Goal: Information Seeking & Learning: Learn about a topic

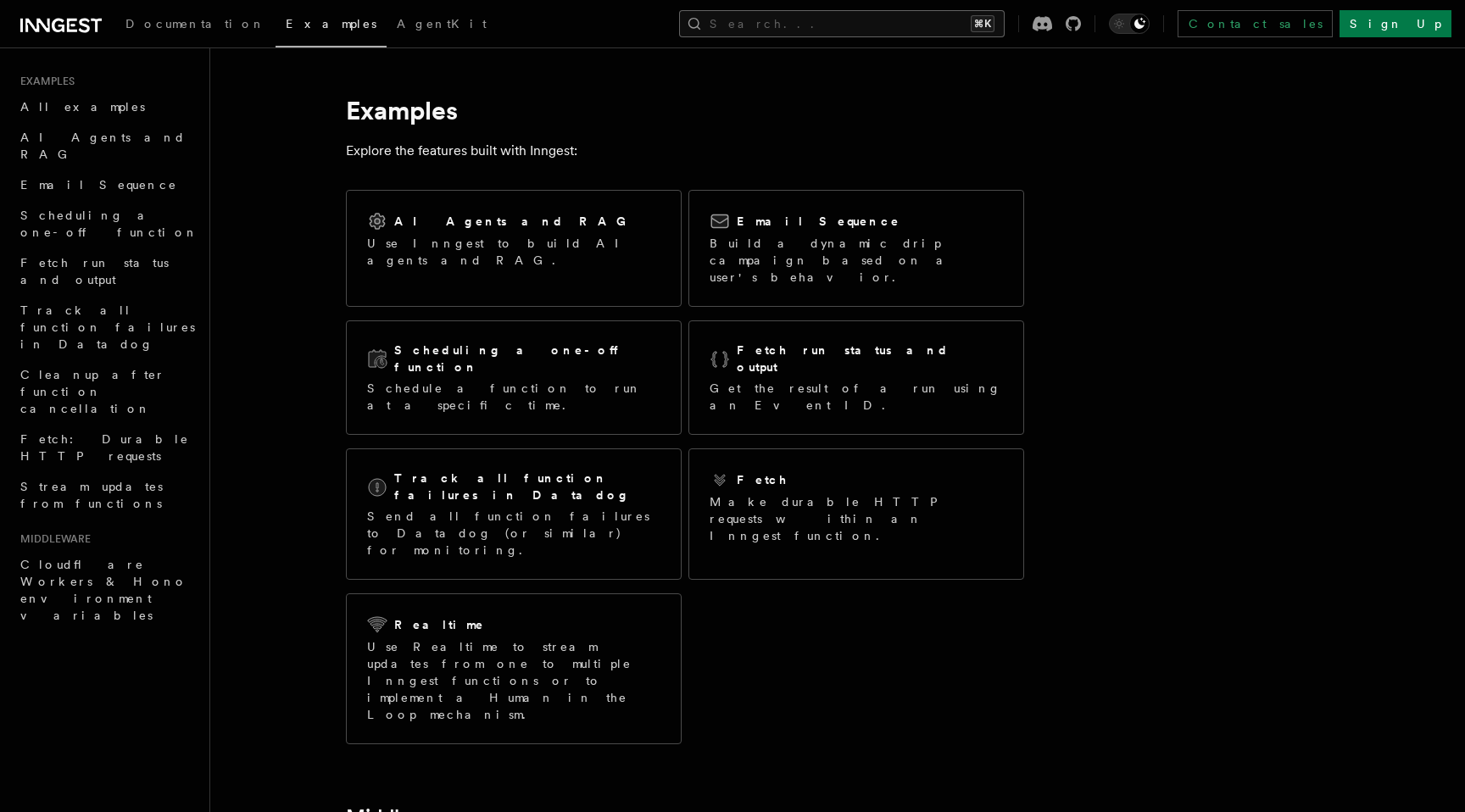
click at [884, 24] on button "Search... ⌘K" at bounding box center [842, 23] width 326 height 27
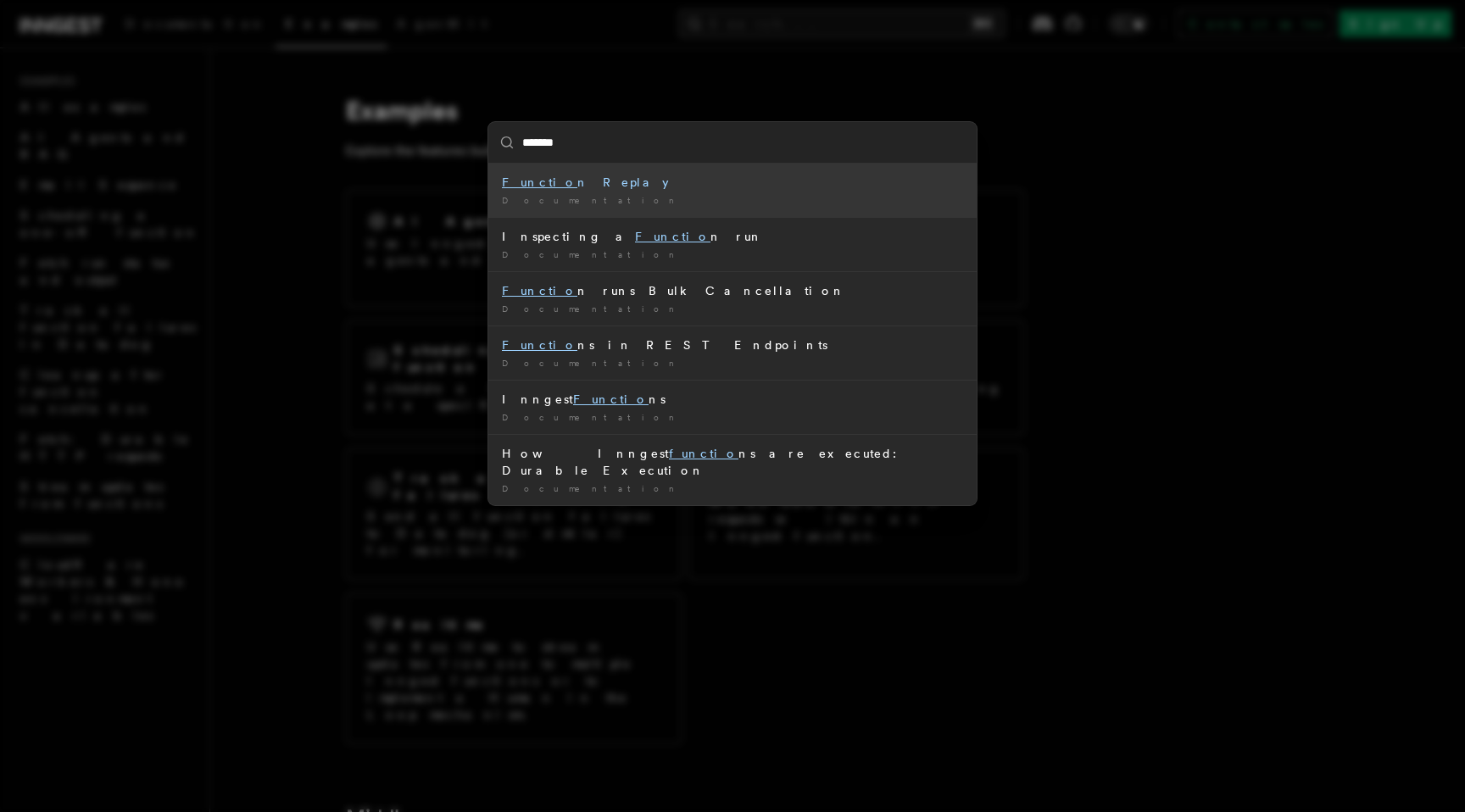
type input "********"
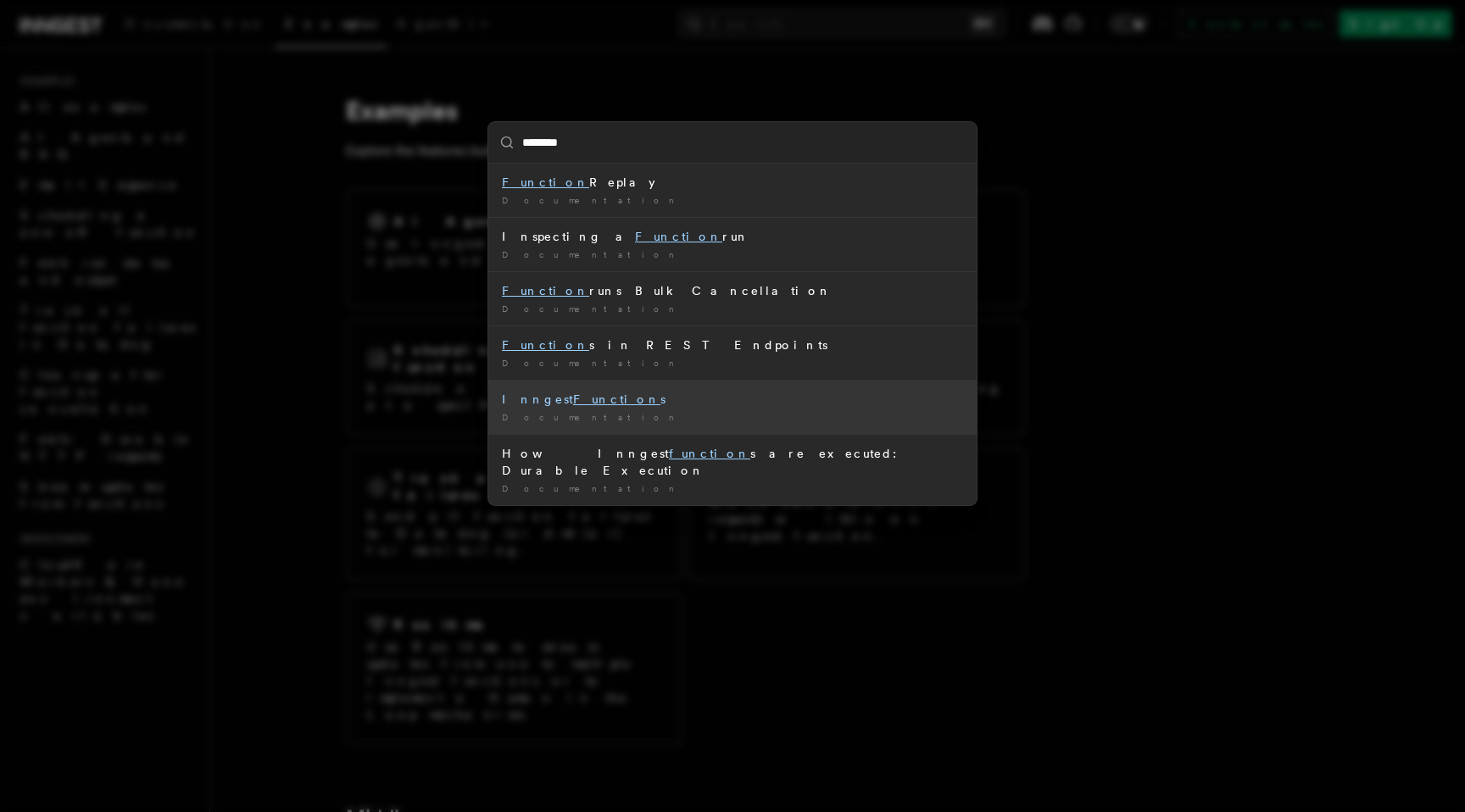
click at [658, 403] on div "Inngest Function s" at bounding box center [732, 399] width 461 height 17
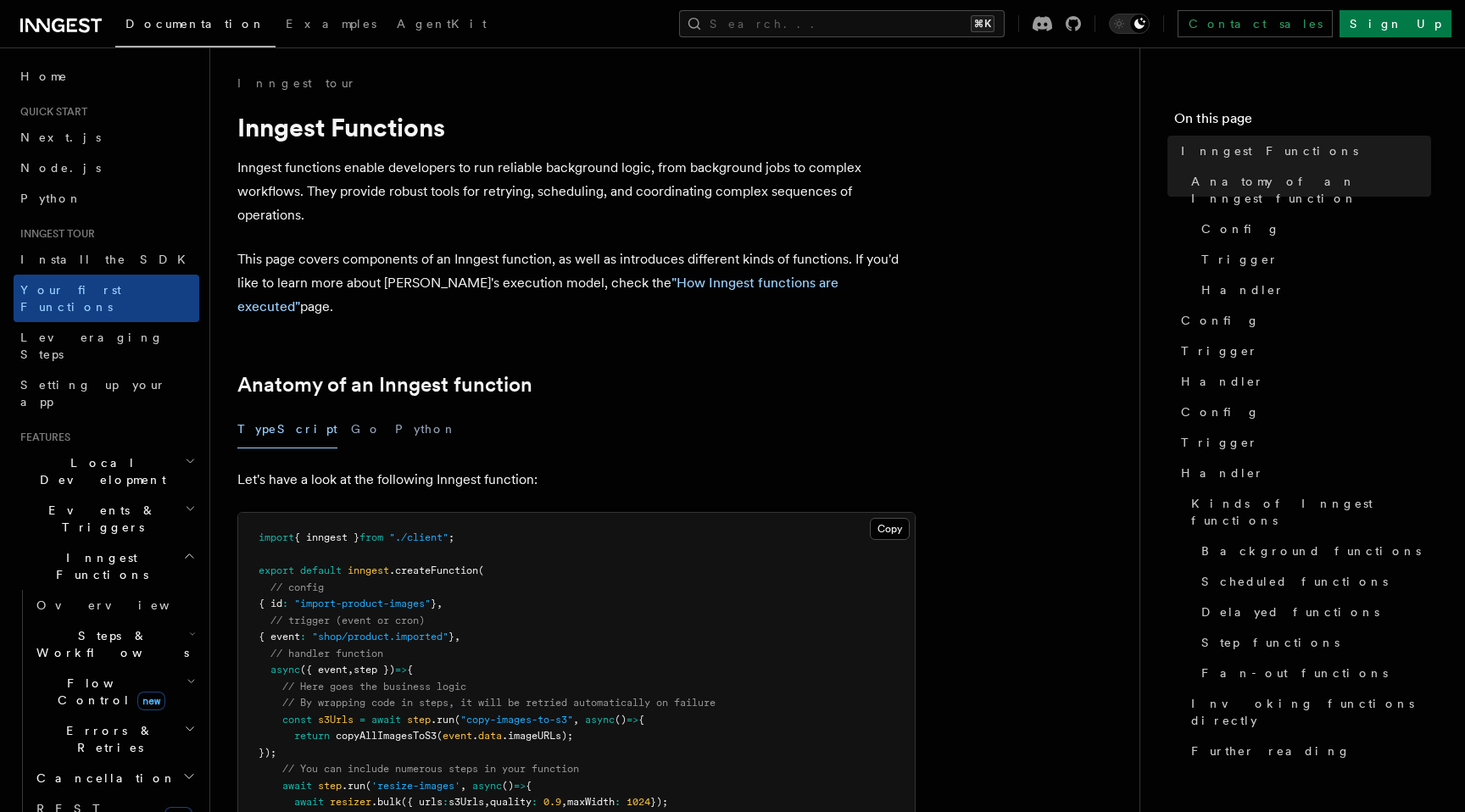
click at [767, 209] on p "Inngest functions enable developers to run reliable background logic, from back…" at bounding box center [577, 191] width 679 height 71
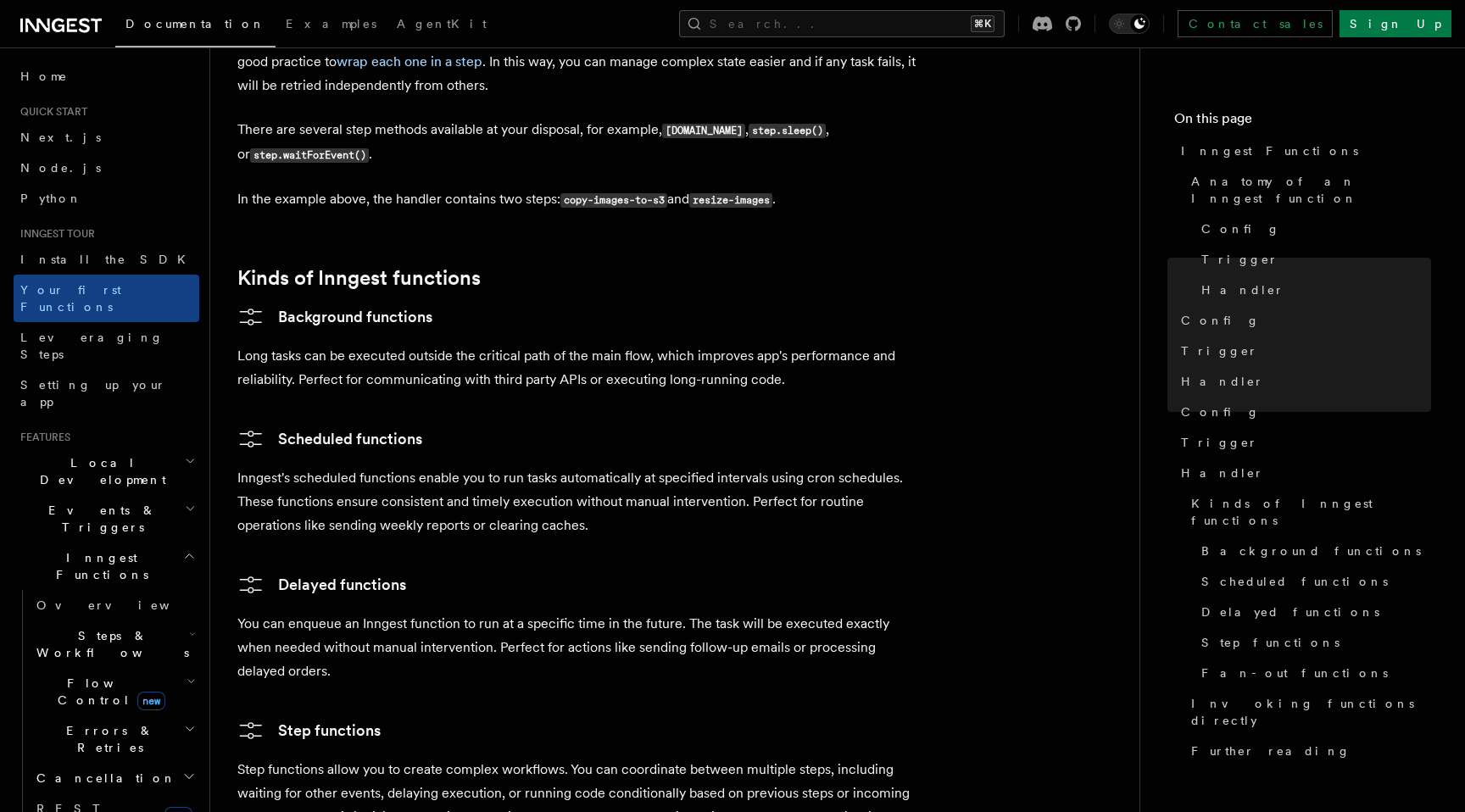
scroll to position [2801, 0]
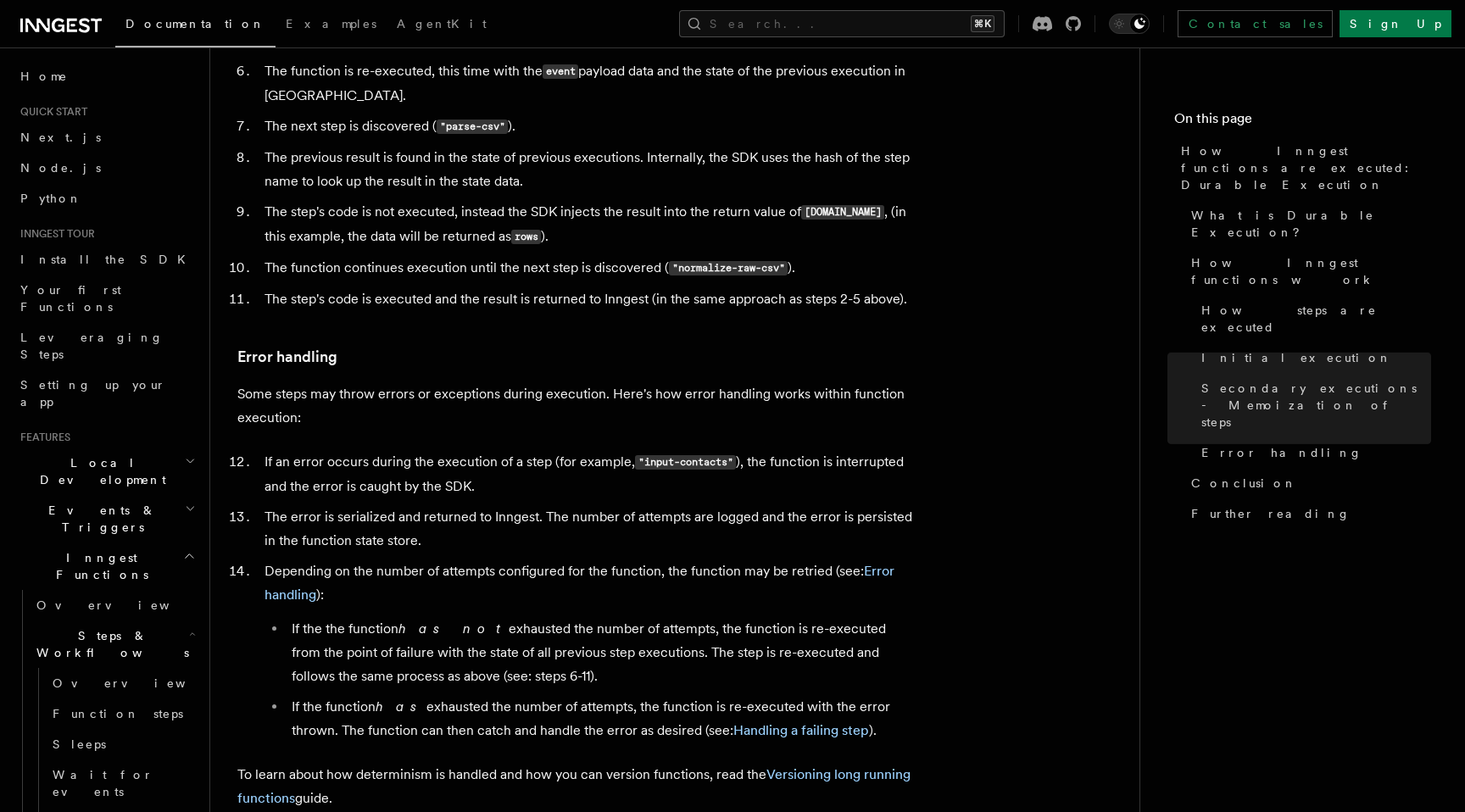
scroll to position [1722, 0]
